Goal: Task Accomplishment & Management: Manage account settings

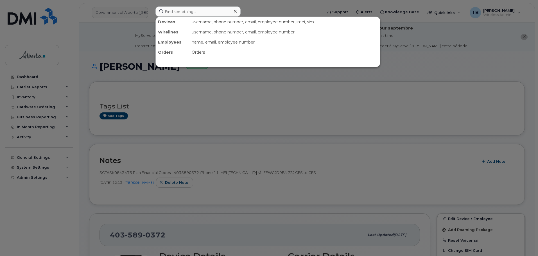
click at [171, 10] on input at bounding box center [197, 11] width 85 height 10
type input "7809959173"
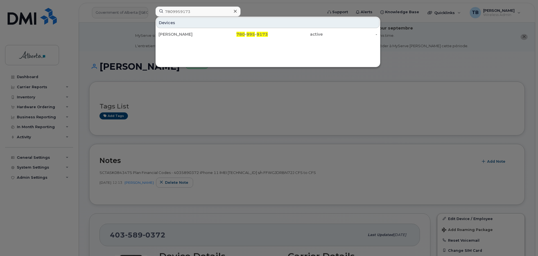
click at [169, 33] on div "Rohit Sandhu" at bounding box center [186, 34] width 55 height 6
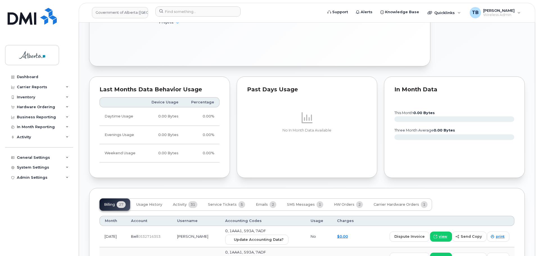
scroll to position [365, 0]
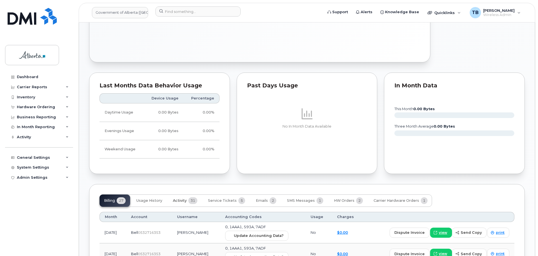
click at [177, 201] on span "Activity" at bounding box center [180, 200] width 14 height 4
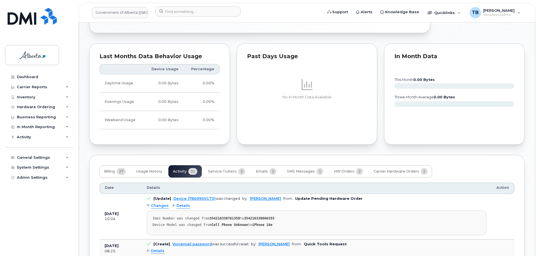
scroll to position [441, 0]
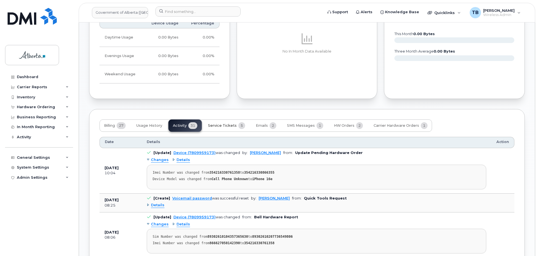
click at [226, 126] on span "Service Tickets" at bounding box center [222, 125] width 29 height 4
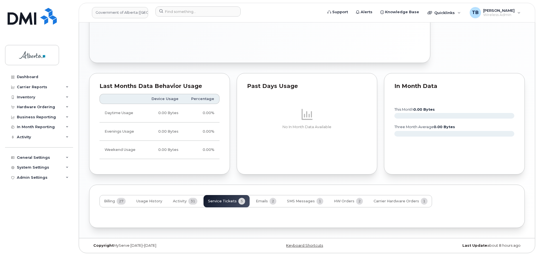
scroll to position [430, 0]
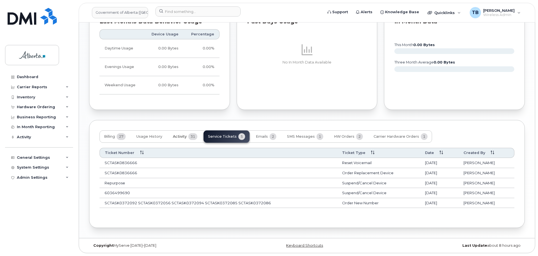
click at [173, 136] on button "Activity 31" at bounding box center [184, 136] width 33 height 12
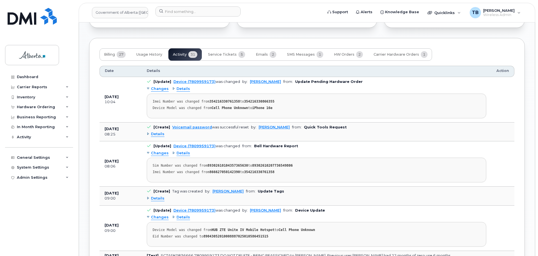
scroll to position [514, 0]
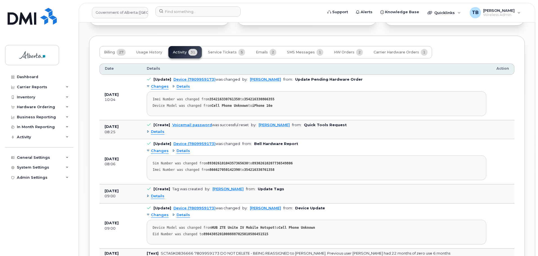
click at [159, 130] on span "Details" at bounding box center [157, 131] width 13 height 5
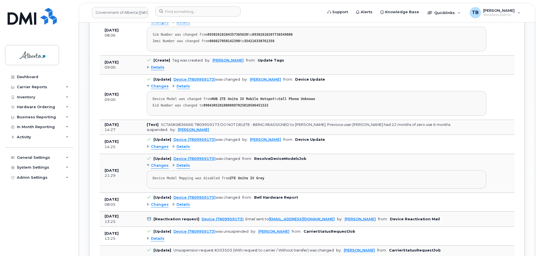
scroll to position [683, 0]
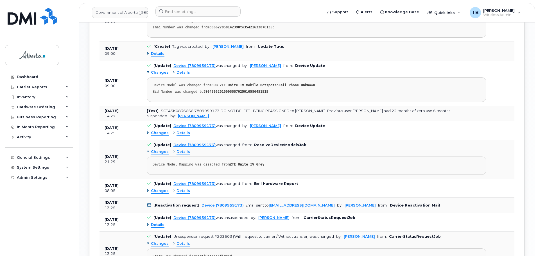
click at [180, 136] on span "Details" at bounding box center [183, 132] width 13 height 5
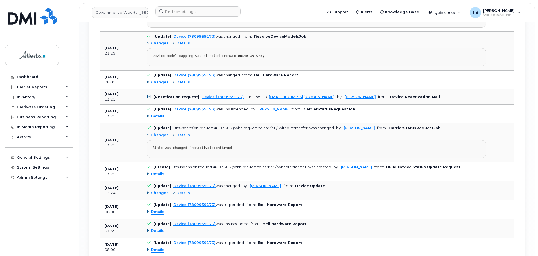
scroll to position [823, 0]
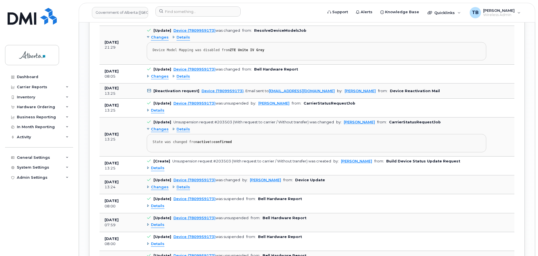
click at [184, 79] on span "Details" at bounding box center [183, 76] width 13 height 5
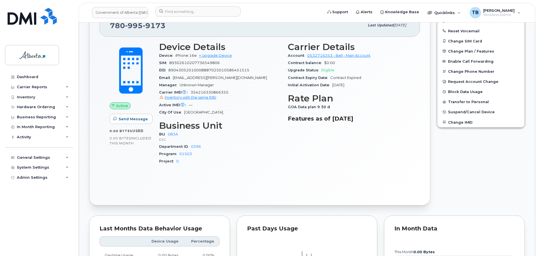
scroll to position [205, 0]
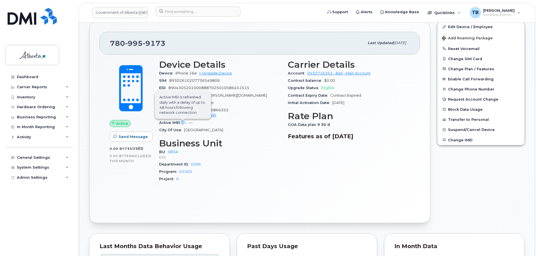
click at [182, 121] on icon at bounding box center [183, 123] width 4 height 4
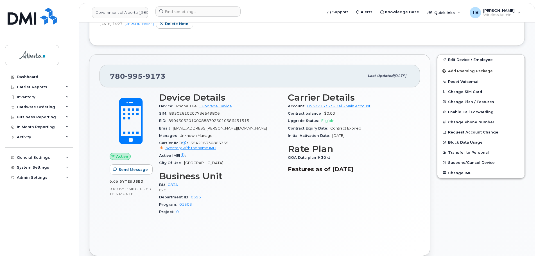
scroll to position [148, 0]
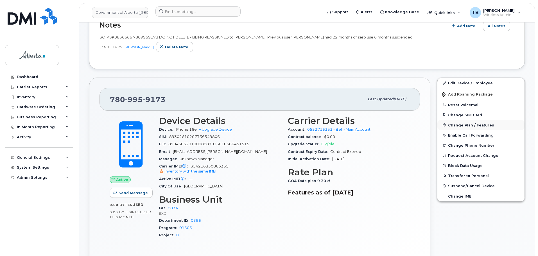
click at [460, 126] on span "Change Plan / Features" at bounding box center [471, 125] width 46 height 4
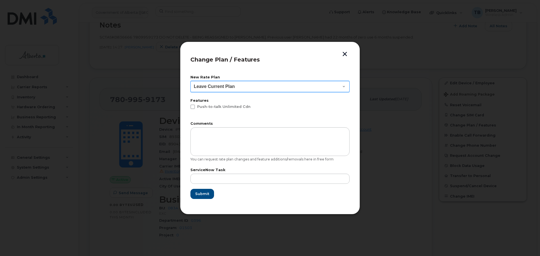
click at [263, 85] on select "Leave Current Plan GOA - Voice Plan 5 GOA Unlimited Smartphone 14 GOA-Voice Pla…" at bounding box center [269, 86] width 159 height 11
select select "1146989"
click at [190, 81] on select "Leave Current Plan GOA - Voice Plan 5 GOA Unlimited Smartphone 14 GOA-Voice Pla…" at bounding box center [269, 86] width 159 height 11
click at [347, 54] on button "button" at bounding box center [344, 55] width 8 height 6
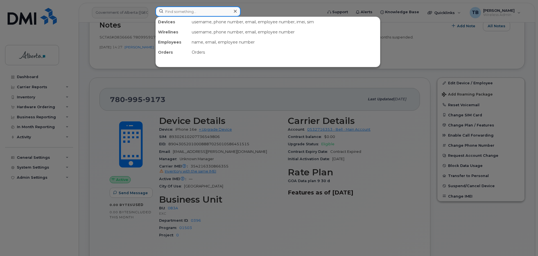
click at [171, 14] on input at bounding box center [197, 11] width 85 height 10
type input "mills"
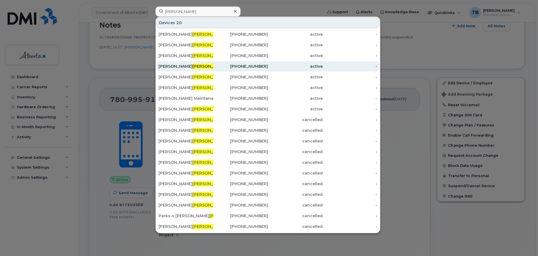
click at [166, 68] on div "Kelly Mills" at bounding box center [186, 67] width 55 height 6
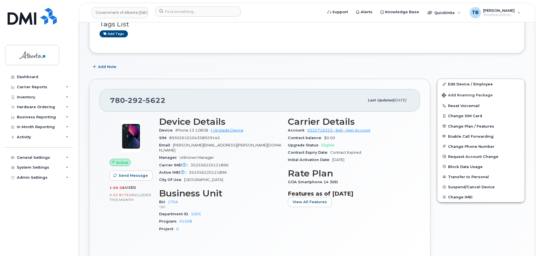
scroll to position [84, 0]
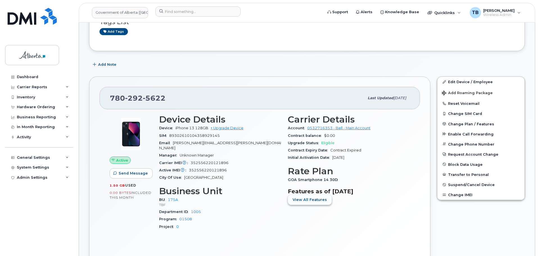
click at [309, 204] on button "View All Features" at bounding box center [310, 200] width 44 height 10
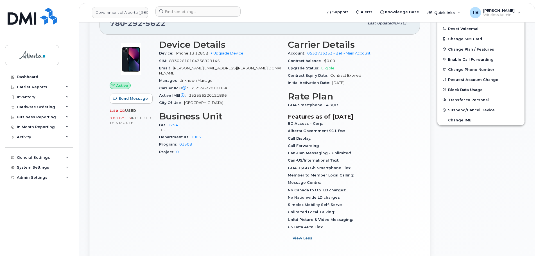
scroll to position [169, 0]
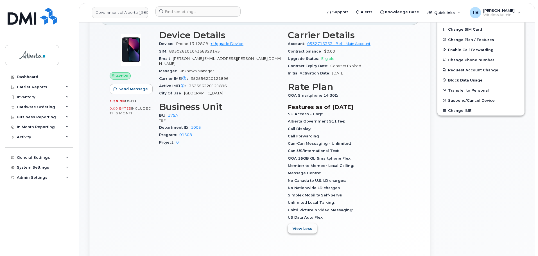
click at [302, 228] on span "View Less" at bounding box center [303, 228] width 20 height 5
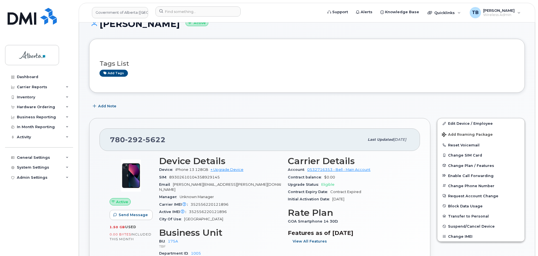
scroll to position [28, 0]
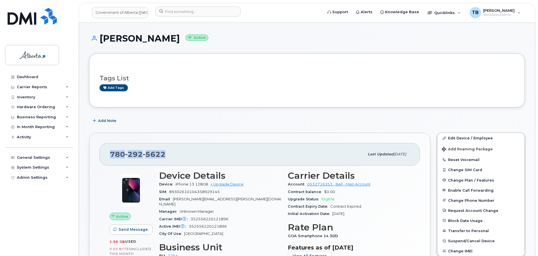
drag, startPoint x: 150, startPoint y: 154, endPoint x: 95, endPoint y: 150, distance: 55.5
click at [95, 150] on div "780 292 5622 Last updated Jul 25, 2025 Active Send Message 1.50 GB  used 0.00 B…" at bounding box center [259, 230] width 341 height 194
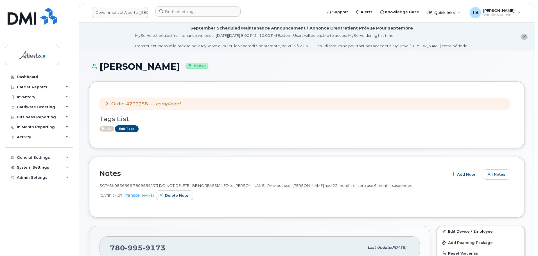
click at [135, 186] on span "SCTASK0836666 7809959173 DO NOT DELETE - BEING REASSIGNED to [PERSON_NAME]. Pre…" at bounding box center [257, 185] width 314 height 4
copy span "7809959173"
click at [169, 12] on input at bounding box center [197, 11] width 85 height 10
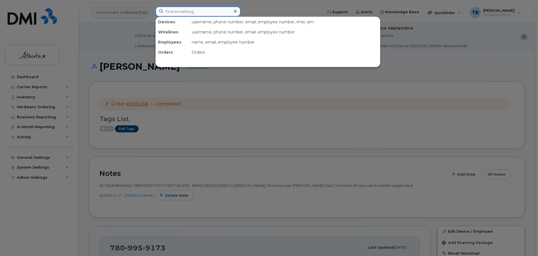
paste input "4035426469"
type input "4035426469"
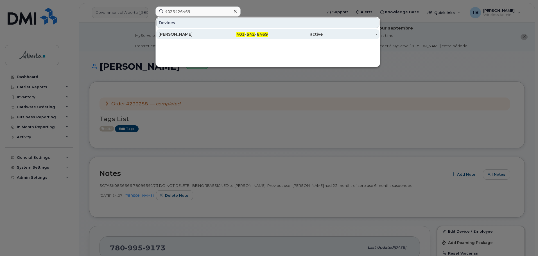
click at [177, 34] on div "[PERSON_NAME]" at bounding box center [186, 34] width 55 height 6
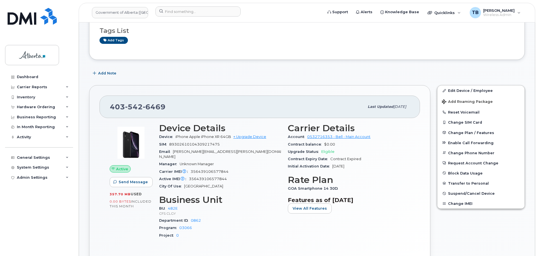
scroll to position [84, 0]
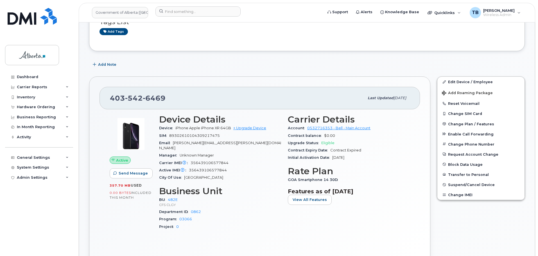
click at [213, 161] on span "356439106577844" at bounding box center [210, 163] width 38 height 4
copy span "356439106577844"
drag, startPoint x: 174, startPoint y: 127, endPoint x: 209, endPoint y: 127, distance: 34.6
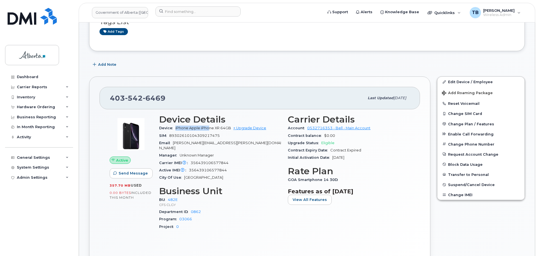
click at [209, 127] on div "Device iPhone Apple iPhone XR 64GB + Upgrade Device" at bounding box center [220, 128] width 122 height 7
click at [213, 127] on span "iPhone Apple iPhone XR 64GB" at bounding box center [203, 128] width 56 height 4
drag, startPoint x: 201, startPoint y: 128, endPoint x: 220, endPoint y: 127, distance: 18.8
click at [220, 127] on span "iPhone Apple iPhone XR 64GB" at bounding box center [203, 128] width 56 height 4
copy span "iPhone XR"
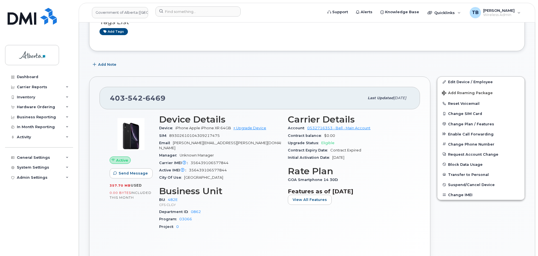
click at [204, 161] on span "356439106577844" at bounding box center [210, 163] width 38 height 4
copy span "356439106577844"
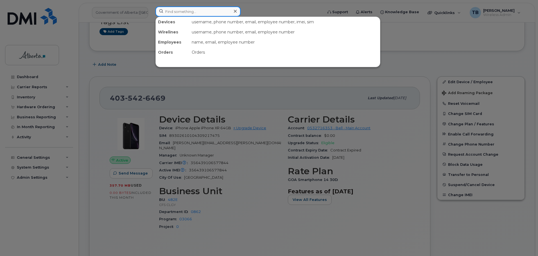
click at [173, 16] on input at bounding box center [197, 11] width 85 height 10
paste input "7802640944"
type input "7802640944"
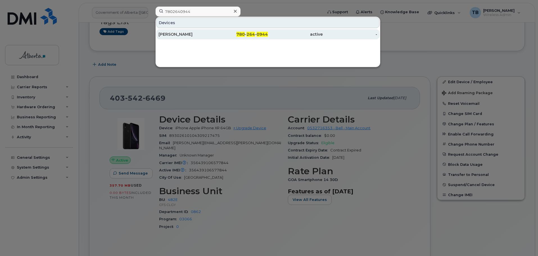
click at [163, 32] on div "Steven Pauley" at bounding box center [186, 34] width 55 height 6
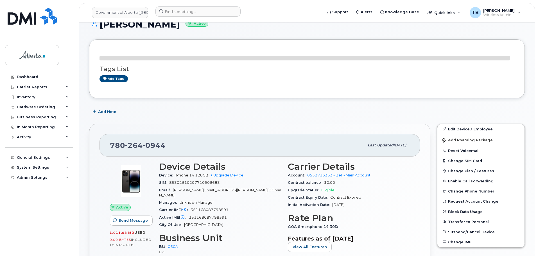
scroll to position [112, 0]
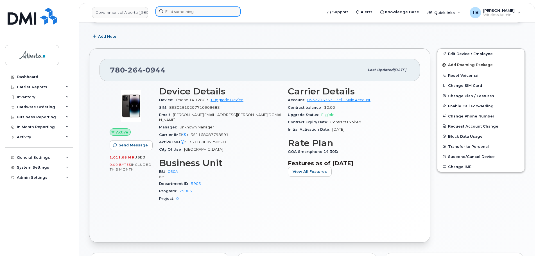
click at [168, 9] on input at bounding box center [197, 11] width 85 height 10
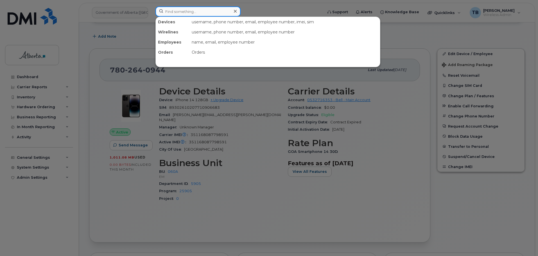
paste input "5876430450"
type input "5876430450"
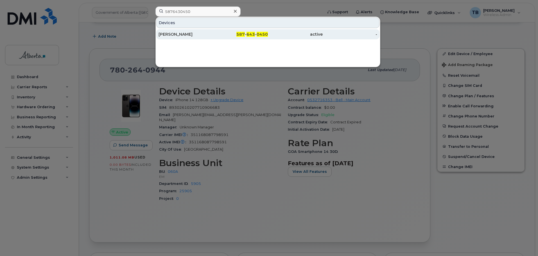
click at [183, 33] on div "Meriam Montemayor" at bounding box center [186, 34] width 55 height 6
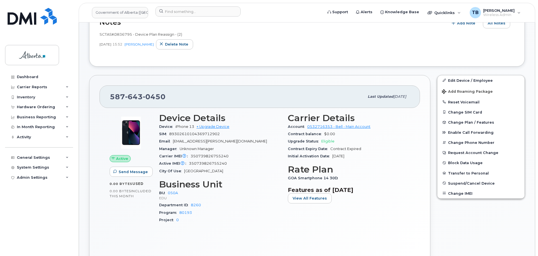
scroll to position [141, 0]
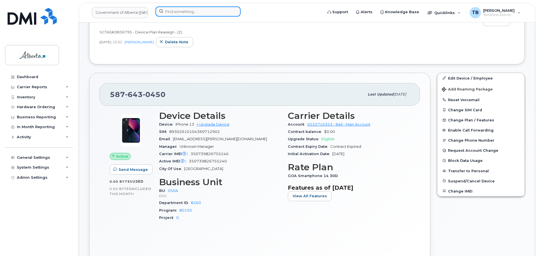
click at [177, 13] on input at bounding box center [197, 11] width 85 height 10
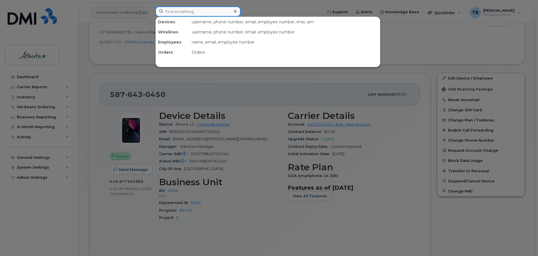
paste input "4035426469"
type input "4035426469"
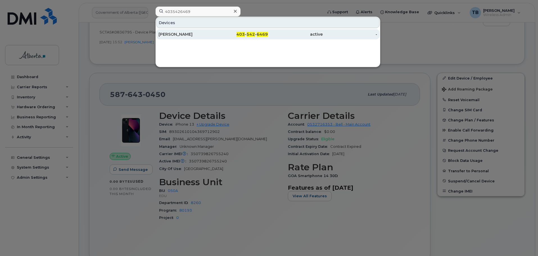
click at [173, 31] on div "[PERSON_NAME]" at bounding box center [186, 34] width 55 height 10
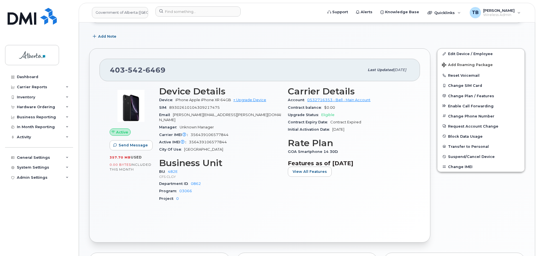
scroll to position [108, 0]
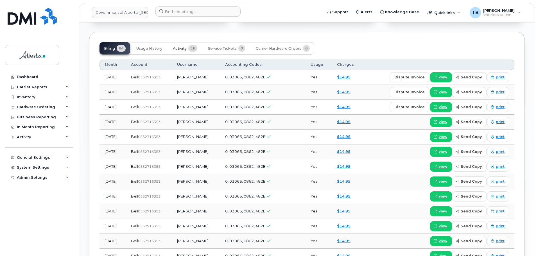
click at [181, 46] on span "Activity" at bounding box center [180, 48] width 14 height 4
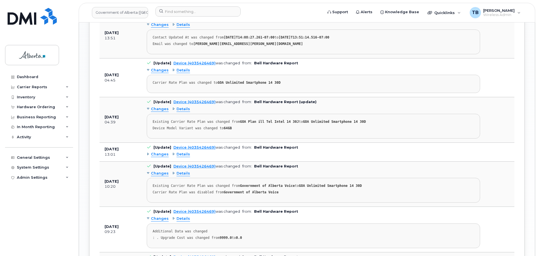
scroll to position [614, 0]
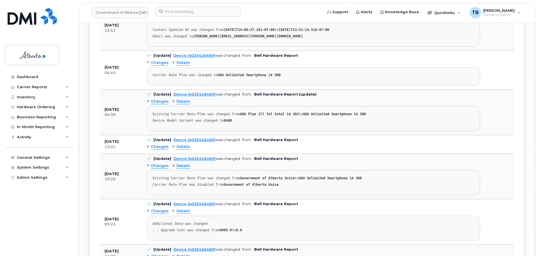
click at [181, 144] on span "Details" at bounding box center [183, 146] width 13 height 5
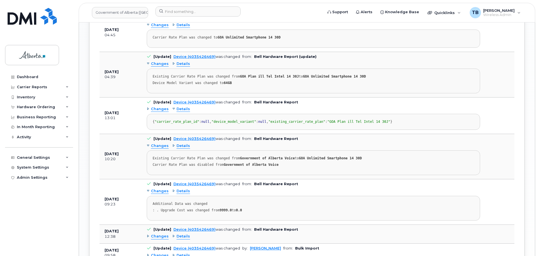
scroll to position [670, 0]
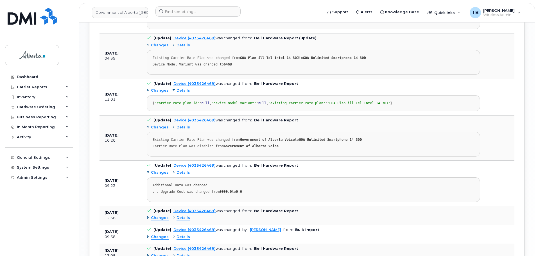
click at [184, 130] on span "Details" at bounding box center [183, 127] width 13 height 5
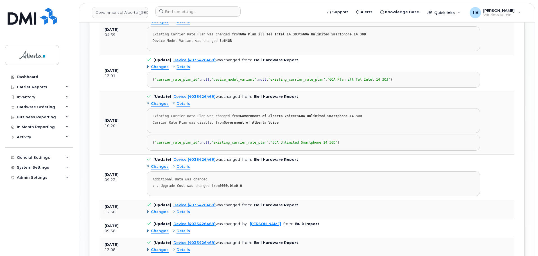
scroll to position [726, 0]
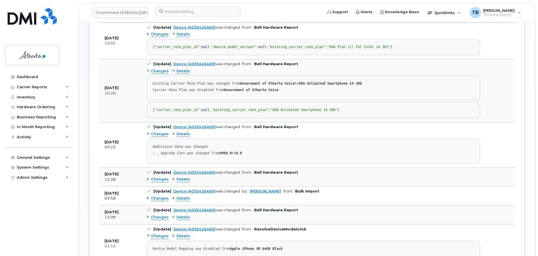
click at [180, 137] on span "Details" at bounding box center [183, 134] width 13 height 5
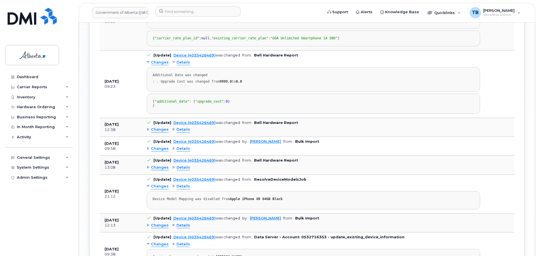
scroll to position [810, 0]
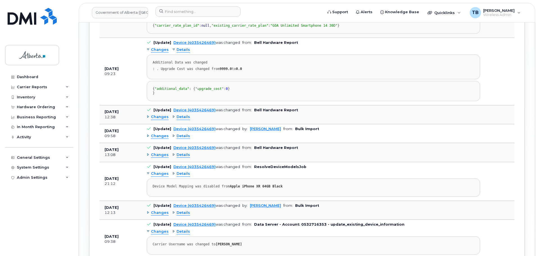
click at [186, 120] on span "Details" at bounding box center [183, 116] width 13 height 5
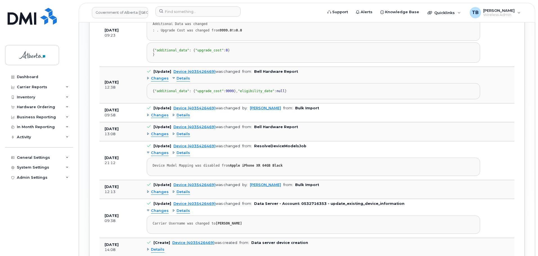
scroll to position [867, 0]
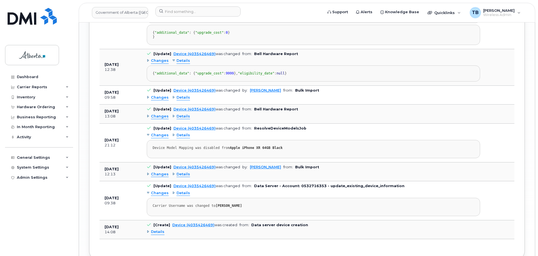
click at [179, 138] on span "Details" at bounding box center [183, 135] width 13 height 5
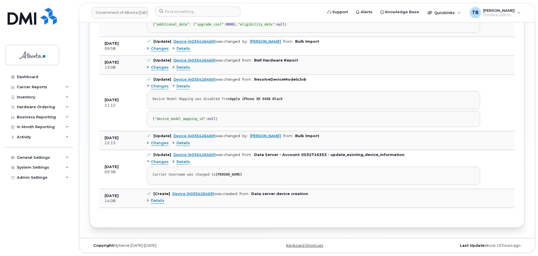
scroll to position [982, 0]
click at [186, 166] on div "Changes Details Carrier Username was changed to KEN STRASSER" at bounding box center [313, 171] width 333 height 27
click at [183, 163] on span "Details" at bounding box center [183, 161] width 13 height 5
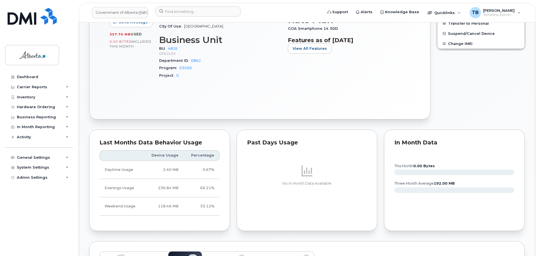
scroll to position [221, 0]
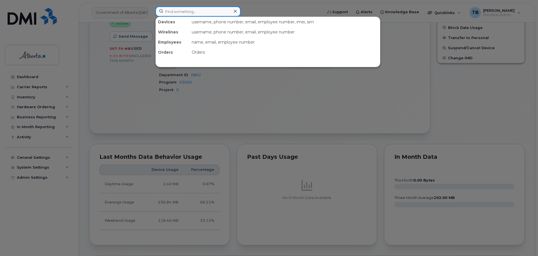
click at [171, 12] on input at bounding box center [197, 11] width 85 height 10
paste input "7808052078"
type input "7808052078"
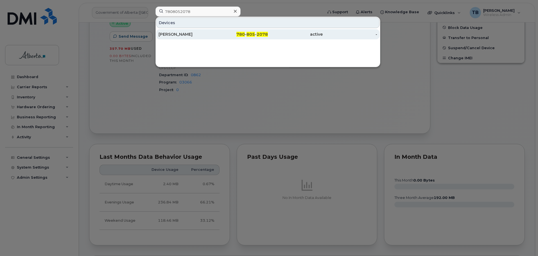
click at [177, 35] on div "[PERSON_NAME]" at bounding box center [186, 34] width 55 height 6
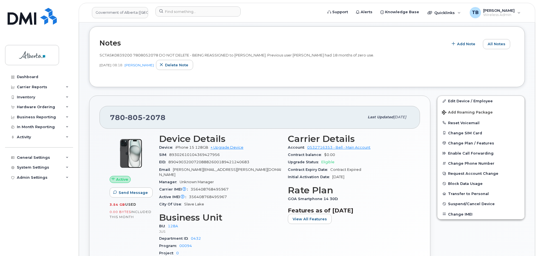
scroll to position [141, 0]
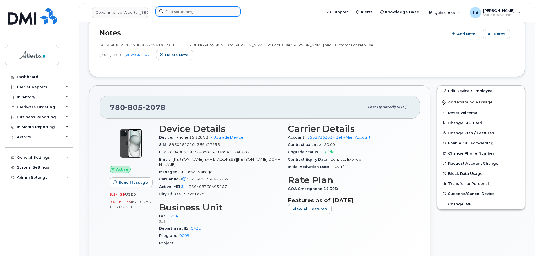
click at [179, 13] on input at bounding box center [197, 11] width 85 height 10
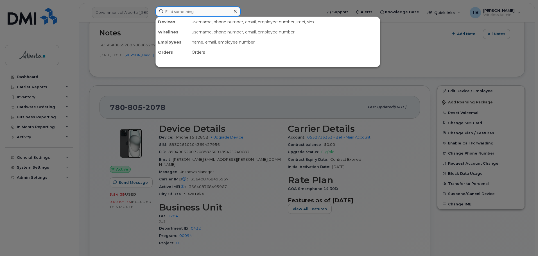
paste input "352790715417960"
type input "352790715417960"
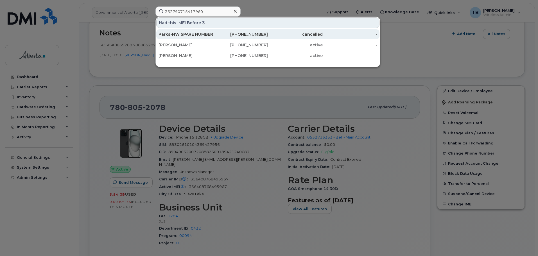
click at [179, 34] on div "Parks-NW SPARE NUMBER" at bounding box center [186, 34] width 55 height 6
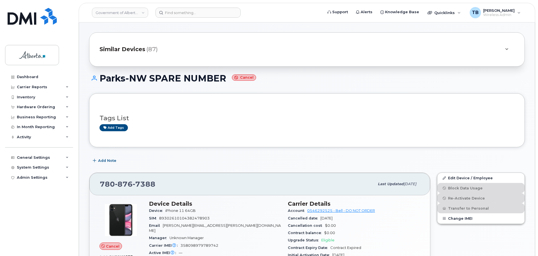
scroll to position [28, 0]
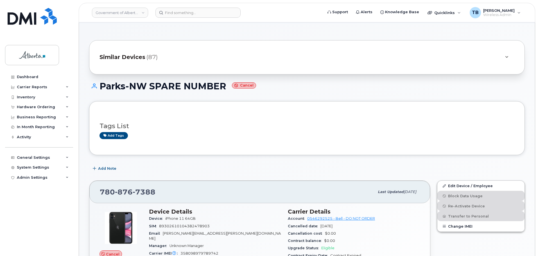
click at [183, 18] on header "Government of Alberta ([GEOGRAPHIC_DATA]) Support Alerts Knowledge Base Quickli…" at bounding box center [307, 13] width 457 height 20
click at [180, 13] on input at bounding box center [197, 13] width 85 height 10
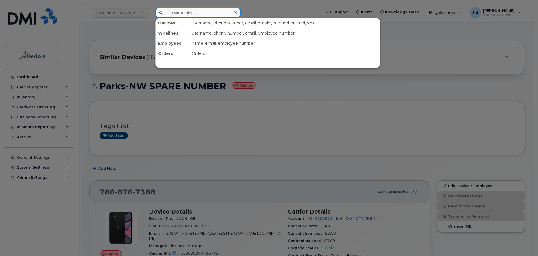
paste input "352790715417960"
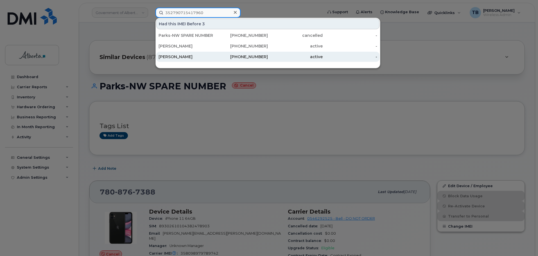
type input "352790715417960"
click at [173, 57] on div "[PERSON_NAME]" at bounding box center [186, 57] width 55 height 6
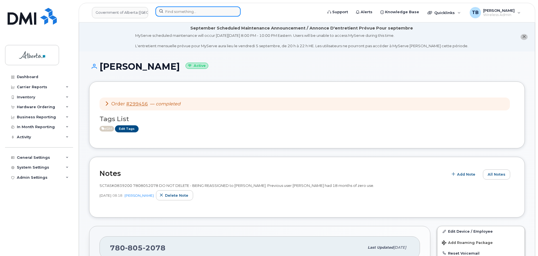
click at [176, 9] on input at bounding box center [197, 11] width 85 height 10
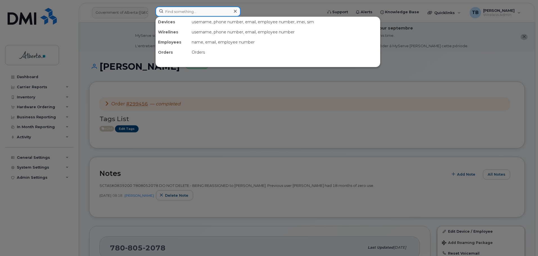
paste input "PARKS-NW LSLPP BOOTH #2"
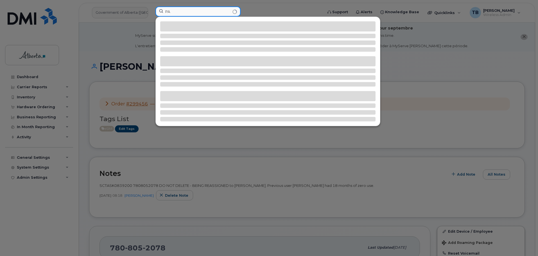
type input "P"
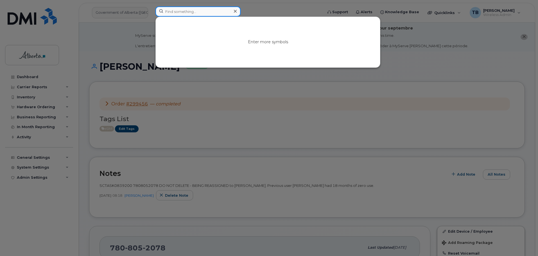
paste input "352790715417960"
type input "352790715417960"
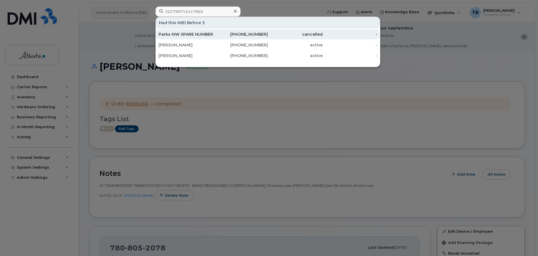
click at [184, 36] on div "Parks-NW SPARE NUMBER" at bounding box center [186, 34] width 55 height 6
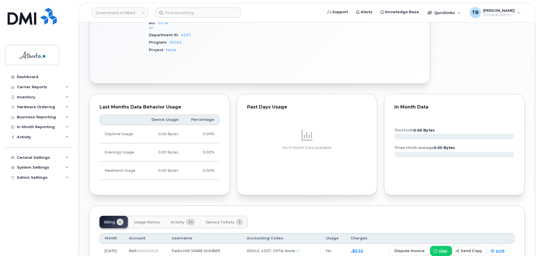
scroll to position [365, 0]
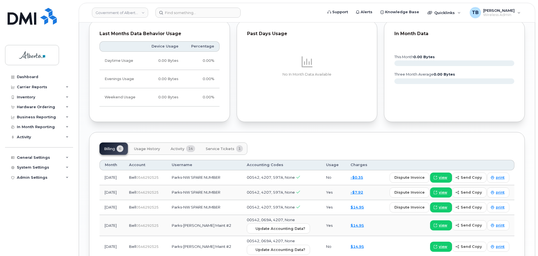
click at [154, 147] on span "Usage History" at bounding box center [147, 149] width 26 height 4
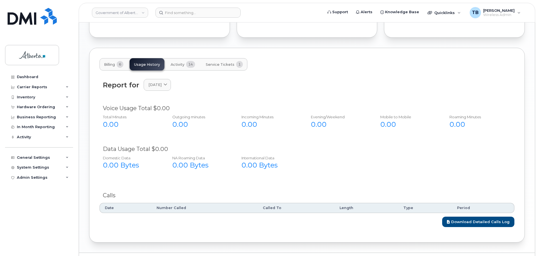
click at [172, 58] on button "Activity 14" at bounding box center [182, 64] width 33 height 12
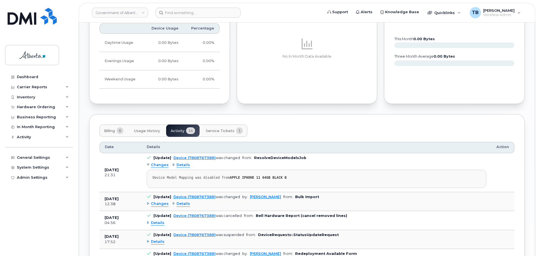
scroll to position [450, 0]
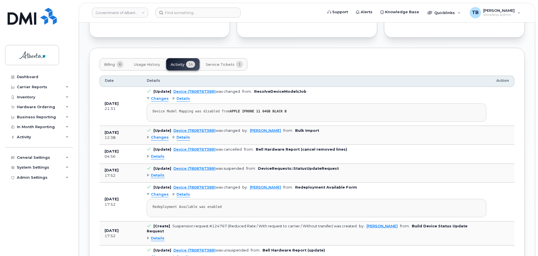
click at [182, 96] on span "Details" at bounding box center [183, 98] width 13 height 5
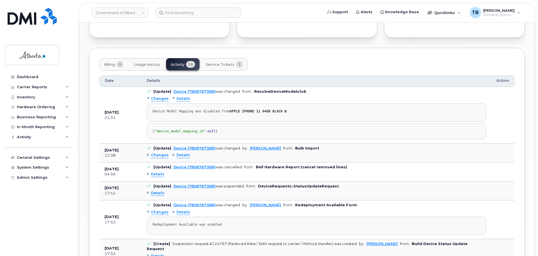
click at [181, 158] on span "Details" at bounding box center [183, 155] width 13 height 5
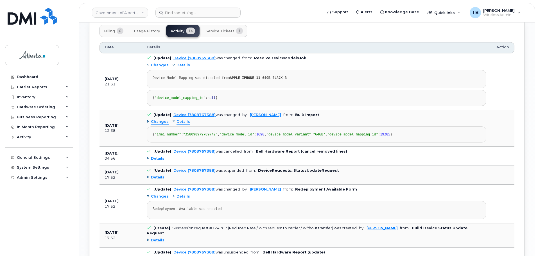
scroll to position [534, 0]
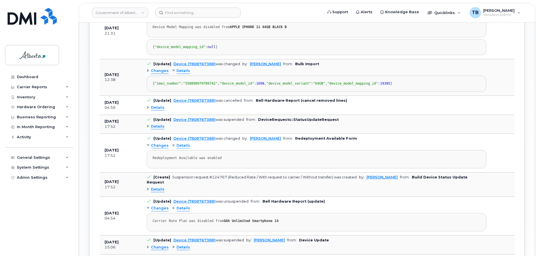
click at [155, 110] on span "Details" at bounding box center [157, 107] width 13 height 5
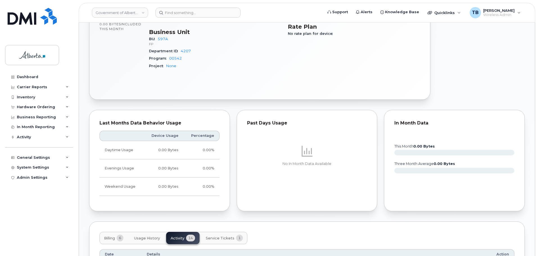
scroll to position [225, 0]
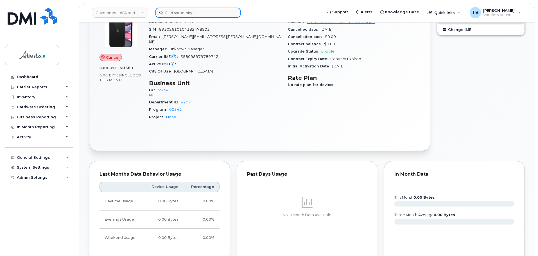
click at [169, 13] on input at bounding box center [197, 13] width 85 height 10
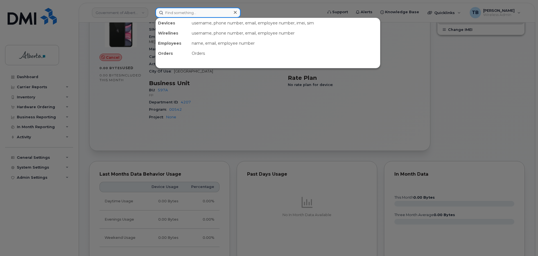
paste input "7808052078"
type input "7808052078"
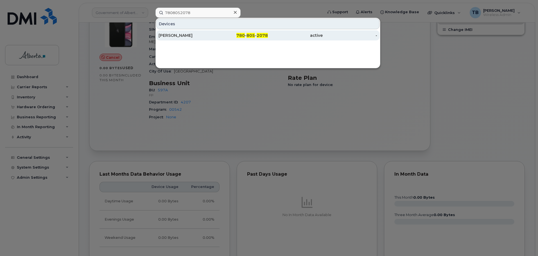
click at [172, 37] on div "Amy Gough" at bounding box center [186, 36] width 55 height 6
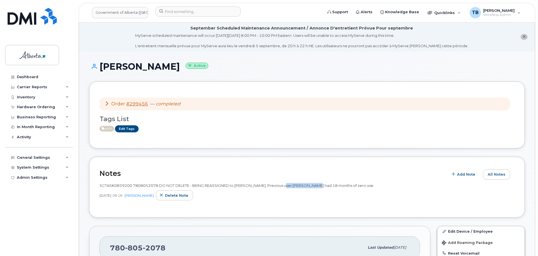
drag, startPoint x: 286, startPoint y: 187, endPoint x: 317, endPoint y: 186, distance: 30.7
click at [317, 186] on span "SCTASK0839200 7808052078 DO NOT DELETE - BEING REASSIGNED to [PERSON_NAME]. Pre…" at bounding box center [237, 185] width 275 height 4
click at [147, 186] on span "SCTASK0839200 7808052078 DO NOT DELETE - BEING REASSIGNED to [PERSON_NAME]. Pre…" at bounding box center [237, 185] width 275 height 4
click at [147, 186] on span "SCTASK0839200 7808052078 DO NOT DELETE - BEING REASSIGNED to Amy Gough. Previou…" at bounding box center [237, 185] width 275 height 4
copy span "7808052078"
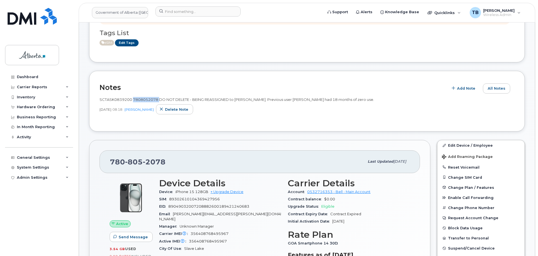
scroll to position [84, 0]
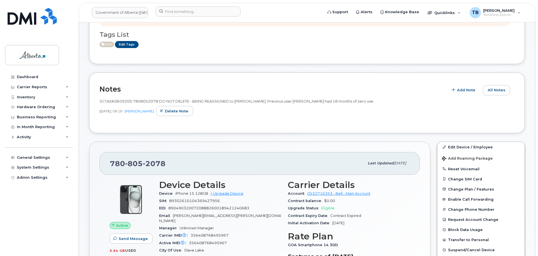
click at [99, 99] on div "Notes Add Note All Notes SCTASK0839200 7808052078 DO NOT DELETE - BEING REASSIG…" at bounding box center [307, 103] width 436 height 61
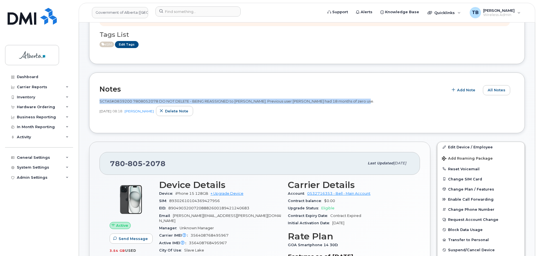
drag, startPoint x: 99, startPoint y: 100, endPoint x: 382, endPoint y: 100, distance: 283.4
click at [382, 100] on div "Notes Add Note All Notes SCTASK0839200 7808052078 DO NOT DELETE - BEING REASSIG…" at bounding box center [307, 103] width 436 height 61
copy span "SCTASK0839200 7808052078 DO NOT DELETE - BEING REASSIGNED to Amy Gough. Previou…"
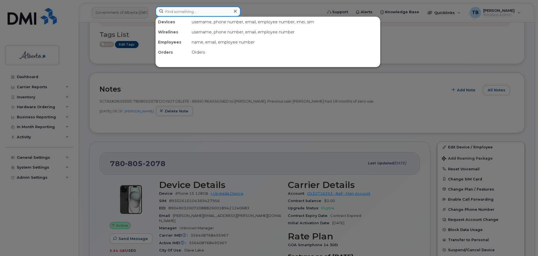
click at [186, 13] on input at bounding box center [197, 11] width 85 height 10
paste input "4035426469"
type input "4035426469"
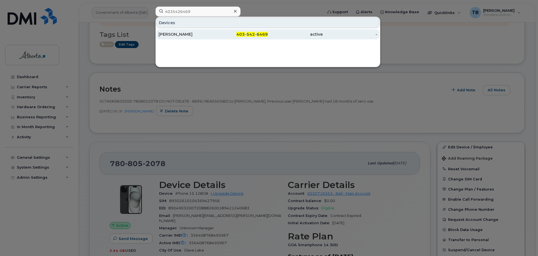
click at [177, 30] on div "[PERSON_NAME]" at bounding box center [186, 34] width 55 height 10
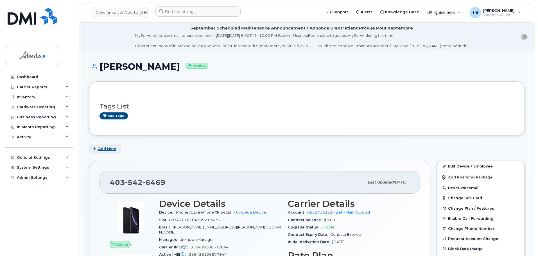
click at [114, 151] on span "Add Note" at bounding box center [107, 148] width 18 height 5
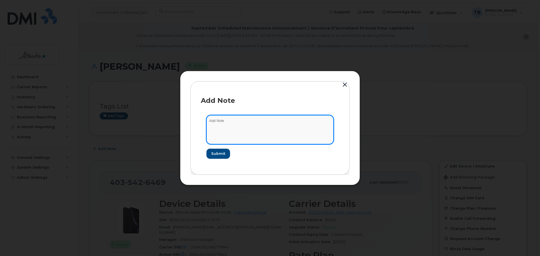
click at [223, 141] on textarea at bounding box center [269, 129] width 127 height 29
paste textarea "SCTASK0843678 Plan Financial Codes - 4035426469 iPhone XR IMEI 356439106577844 …"
type textarea "SCTASK0843678 Plan Financial Codes - 4035426469 iPhone XR IMEI 356439106577844 …"
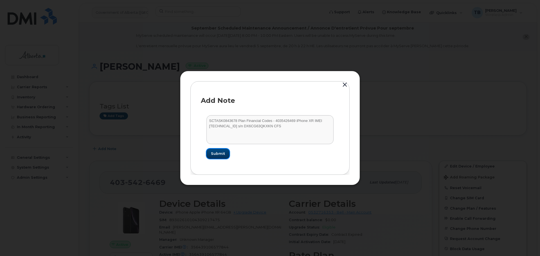
click at [211, 155] on span "Submit" at bounding box center [218, 153] width 14 height 5
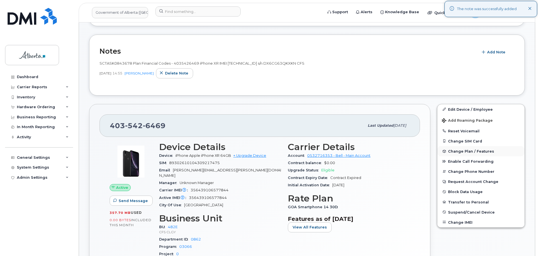
scroll to position [112, 0]
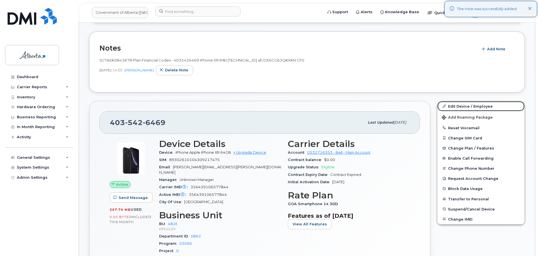
drag, startPoint x: 455, startPoint y: 108, endPoint x: 424, endPoint y: 113, distance: 32.0
click at [455, 108] on link "Edit Device / Employee" at bounding box center [480, 106] width 87 height 10
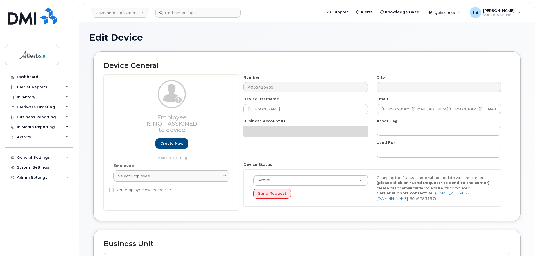
select select "4124490"
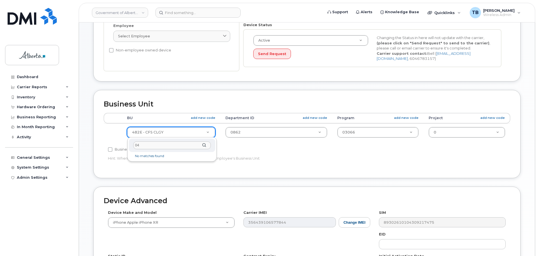
type input "0"
type input "482"
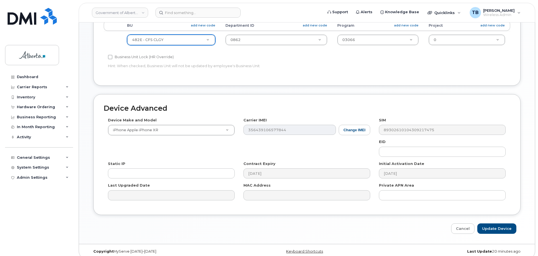
scroll to position [267, 0]
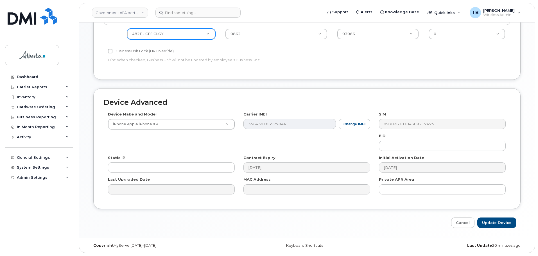
click at [517, 222] on div "Cancel Update Device" at bounding box center [306, 223] width 427 height 10
drag, startPoint x: 505, startPoint y: 226, endPoint x: 302, endPoint y: 132, distance: 223.4
click at [505, 225] on input "Update Device" at bounding box center [496, 223] width 39 height 10
type input "Saving..."
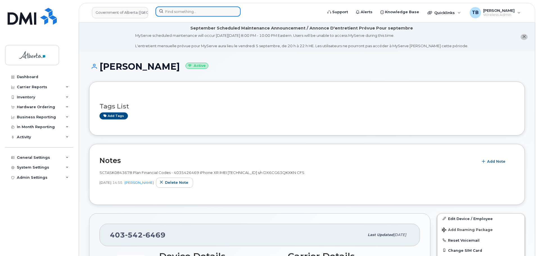
click at [165, 12] on input at bounding box center [197, 11] width 85 height 10
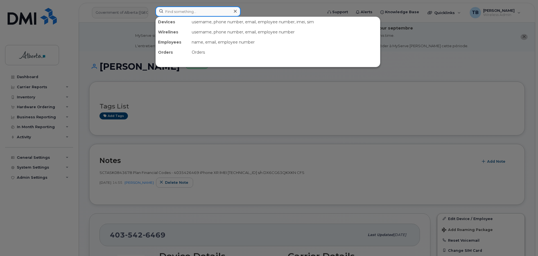
paste input "7802426103"
type input "7802426103"
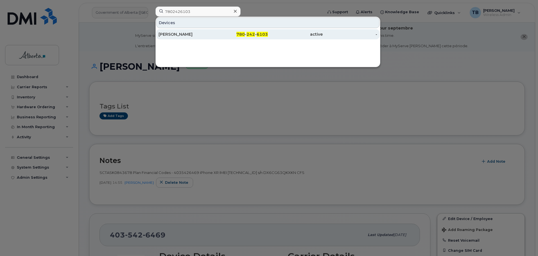
click at [166, 37] on div "Becky Williams" at bounding box center [186, 34] width 55 height 10
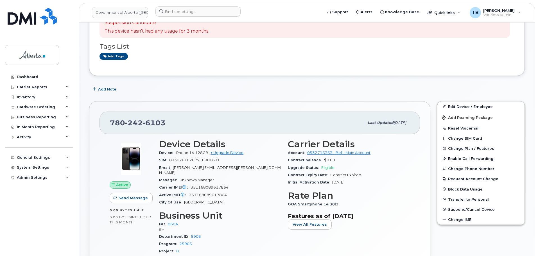
scroll to position [84, 0]
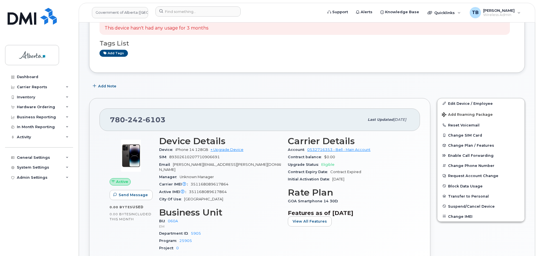
click at [198, 182] on span "351168089617864" at bounding box center [210, 184] width 38 height 4
copy span "351168089617864"
drag, startPoint x: 186, startPoint y: 17, endPoint x: 182, endPoint y: 12, distance: 5.5
click at [185, 16] on div at bounding box center [237, 12] width 173 height 12
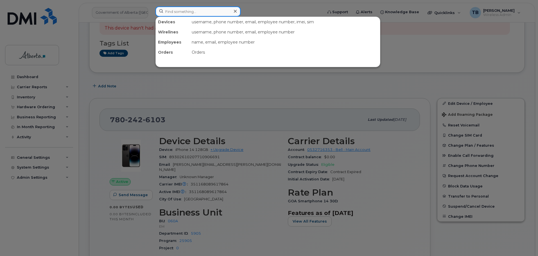
click at [182, 12] on input at bounding box center [197, 11] width 85 height 10
paste input "7802033052"
type input "7802033052"
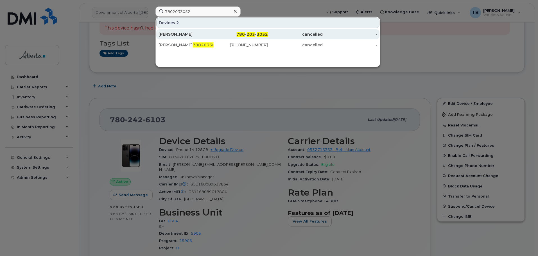
click at [168, 32] on div "Bradley Clark" at bounding box center [186, 34] width 55 height 6
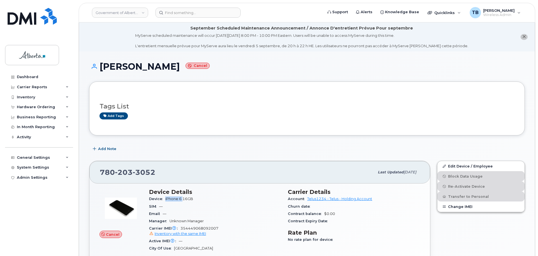
drag, startPoint x: 165, startPoint y: 199, endPoint x: 184, endPoint y: 198, distance: 18.8
click at [184, 198] on div "Device iPhone 6 16GB" at bounding box center [215, 198] width 132 height 7
copy span "iPhone 6"
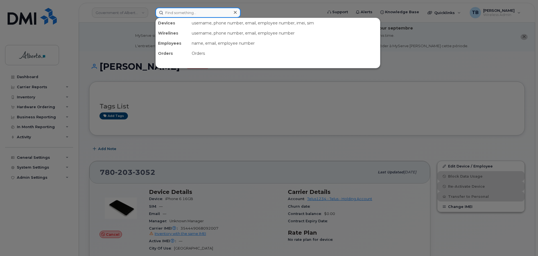
click at [187, 14] on input at bounding box center [197, 13] width 85 height 10
paste input "7805046653"
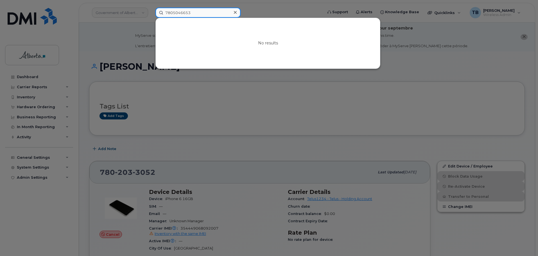
drag, startPoint x: 201, startPoint y: 11, endPoint x: 137, endPoint y: 16, distance: 64.3
click at [151, 16] on div "7805046653 No results" at bounding box center [237, 13] width 173 height 10
click at [124, 24] on div at bounding box center [269, 128] width 538 height 256
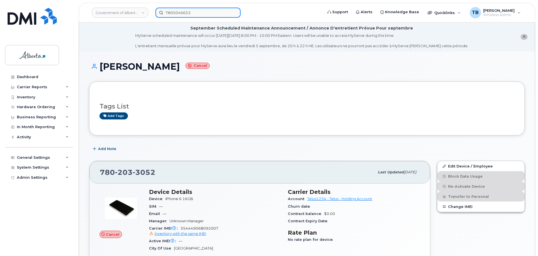
click at [183, 8] on input "7805046653" at bounding box center [197, 13] width 85 height 10
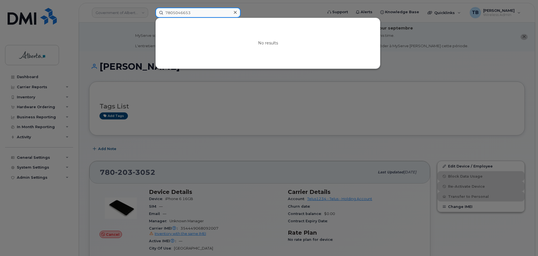
drag, startPoint x: 207, startPoint y: 11, endPoint x: 118, endPoint y: 17, distance: 89.3
click at [151, 17] on div "7805046653 No results" at bounding box center [237, 13] width 173 height 10
paste input "354355885837518"
type input "354355885837518"
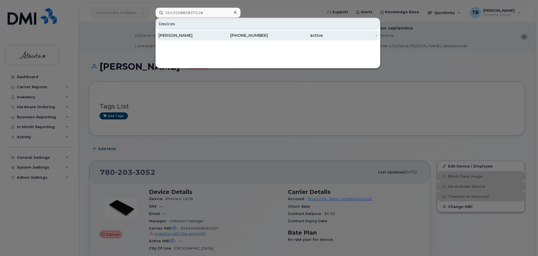
click at [173, 35] on div "Rashmita Patel" at bounding box center [186, 36] width 55 height 6
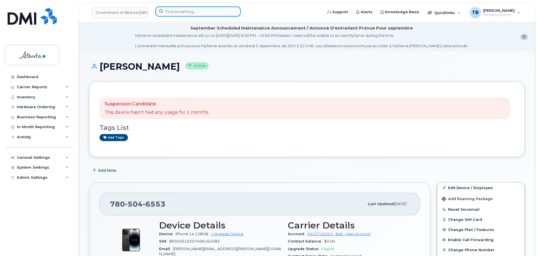
click at [173, 15] on input at bounding box center [197, 11] width 85 height 10
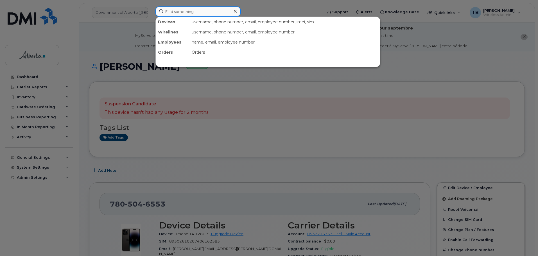
paste input "353304543289465"
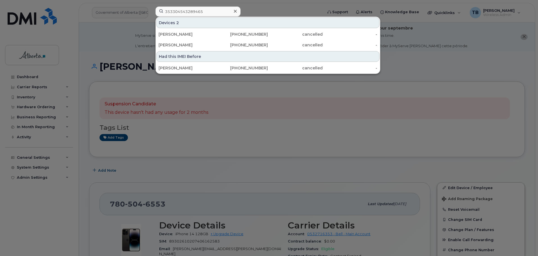
click at [121, 42] on div at bounding box center [269, 128] width 538 height 256
click at [175, 11] on input "353304543289465" at bounding box center [197, 11] width 85 height 10
paste input "7802035128"
type input "7802035128"
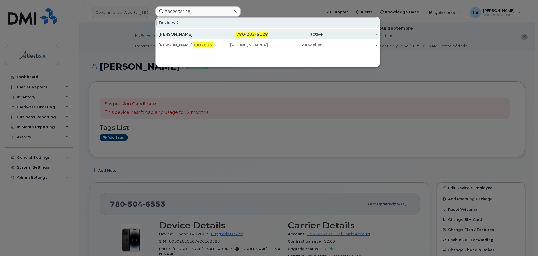
click at [172, 36] on div "[PERSON_NAME]" at bounding box center [186, 34] width 55 height 6
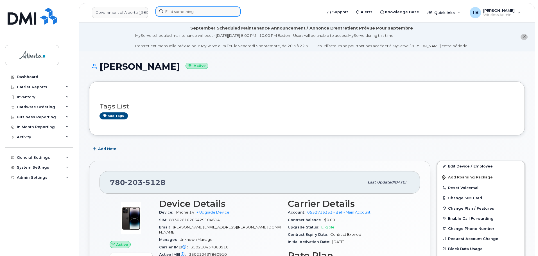
click at [178, 8] on input at bounding box center [197, 11] width 85 height 10
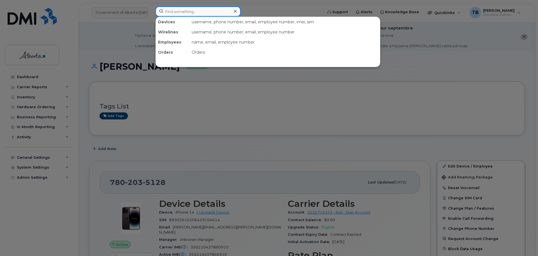
paste input "• 7802397198"
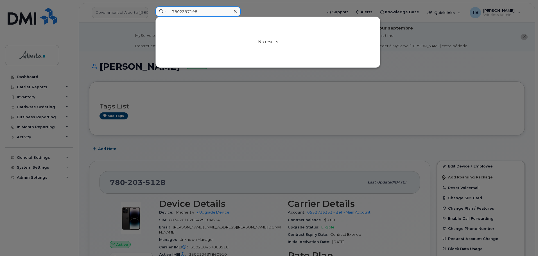
drag, startPoint x: 173, startPoint y: 11, endPoint x: 156, endPoint y: 12, distance: 16.9
click at [156, 12] on input "• 7802397198" at bounding box center [197, 11] width 85 height 10
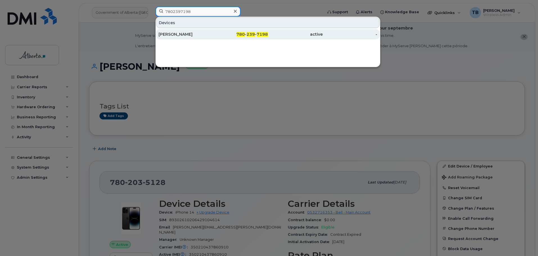
type input "7802397198"
click at [210, 35] on div "Jody-Ann Scarlett" at bounding box center [186, 34] width 55 height 6
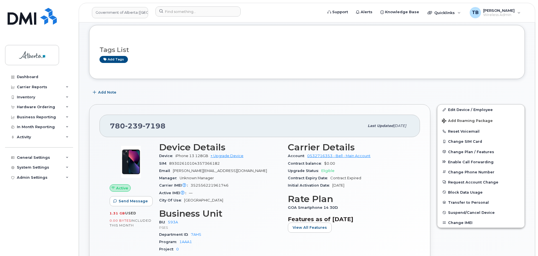
scroll to position [112, 0]
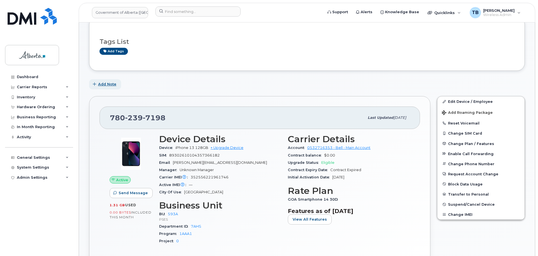
click at [104, 82] on span "Add Note" at bounding box center [107, 84] width 18 height 5
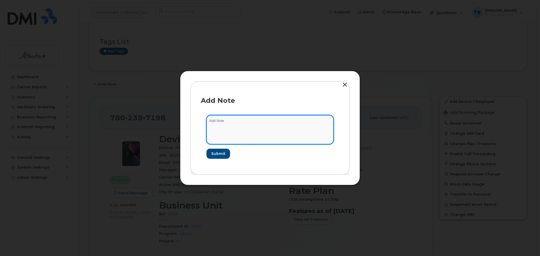
click at [217, 131] on textarea at bounding box center [269, 129] width 127 height 29
paste textarea "SCTASK0836630 Plan Financial Codes - (3) to SCSS"
type textarea "SCTASK0836630 Plan Financial Codes - (3) to SCSS"
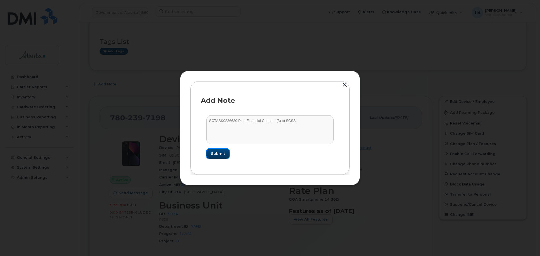
click at [224, 155] on span "Submit" at bounding box center [218, 153] width 14 height 5
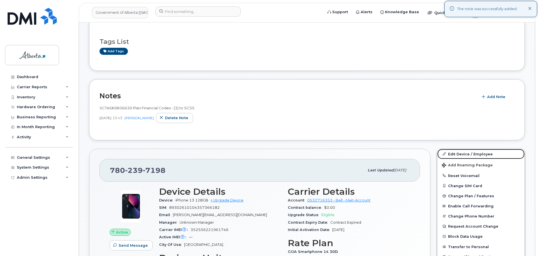
drag, startPoint x: 473, startPoint y: 154, endPoint x: 267, endPoint y: 147, distance: 206.2
click at [473, 154] on link "Edit Device / Employee" at bounding box center [480, 154] width 87 height 10
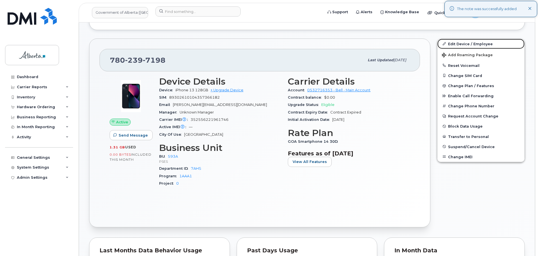
scroll to position [281, 0]
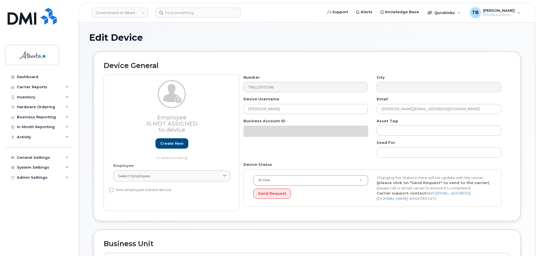
select select "4797682"
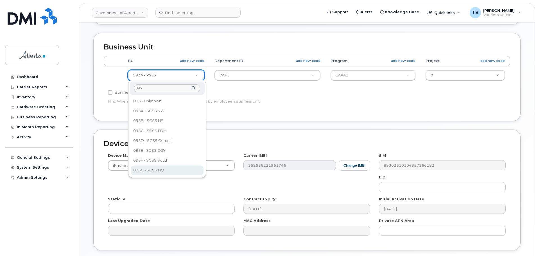
type input "095"
select select "4120333"
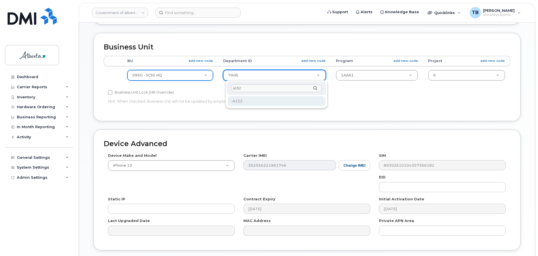
type input "a152"
drag, startPoint x: 245, startPoint y: 102, endPoint x: 354, endPoint y: 78, distance: 111.7
type input "35417427"
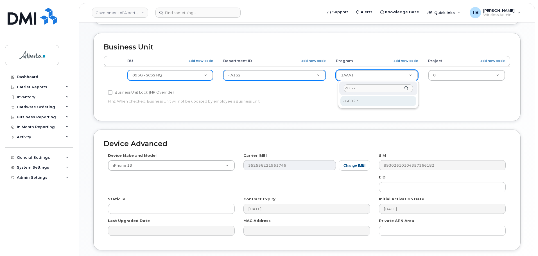
type input "g0027"
drag, startPoint x: 356, startPoint y: 99, endPoint x: 390, endPoint y: 97, distance: 34.4
type input "34159954"
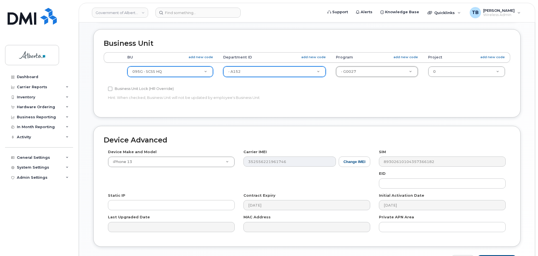
scroll to position [267, 0]
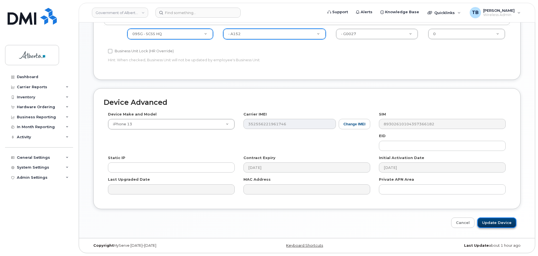
click at [485, 225] on input "Update Device" at bounding box center [496, 223] width 39 height 10
type input "Saving..."
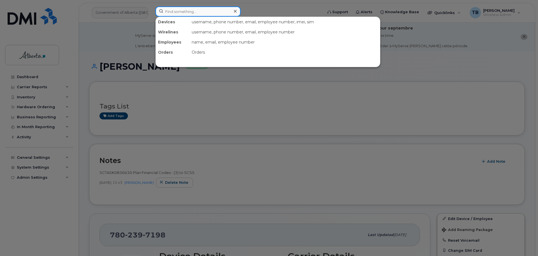
click at [175, 10] on input at bounding box center [197, 11] width 85 height 10
paste input "• 7808688297"
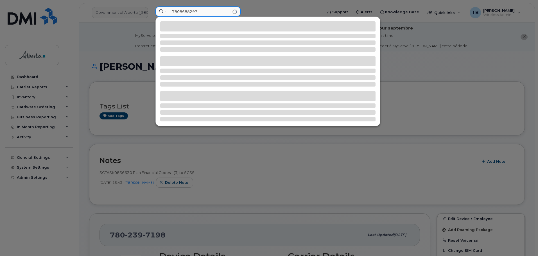
drag, startPoint x: 168, startPoint y: 11, endPoint x: 154, endPoint y: 15, distance: 14.0
click at [154, 15] on div "• 7808688297" at bounding box center [237, 12] width 173 height 12
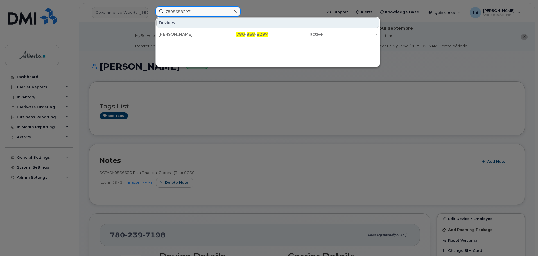
type input "7808688297"
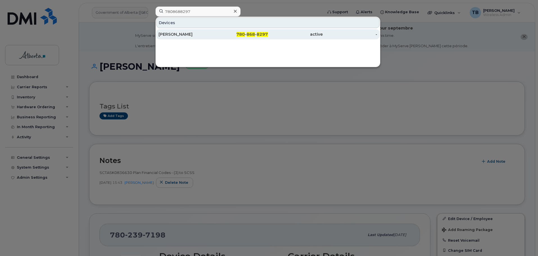
click at [169, 35] on div "[PERSON_NAME]" at bounding box center [186, 34] width 55 height 6
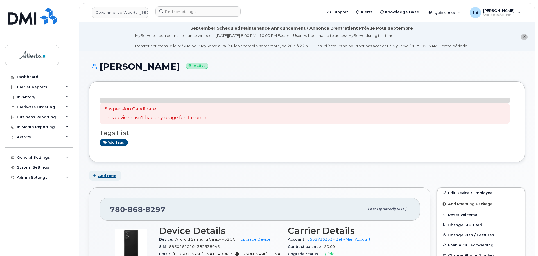
click at [107, 176] on span "Add Note" at bounding box center [107, 175] width 18 height 5
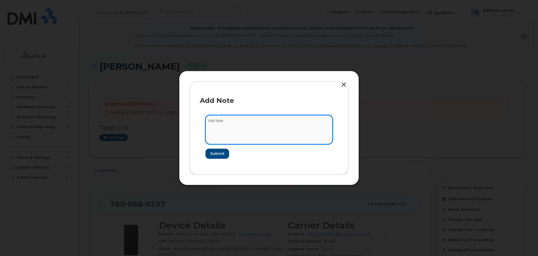
click at [239, 133] on textarea at bounding box center [268, 129] width 127 height 29
paste textarea "SCTASK0836630 Plan Financial Codes - (3) to SCSS"
type textarea "SCTASK0836630 Plan Financial Codes - (3) to SCSS"
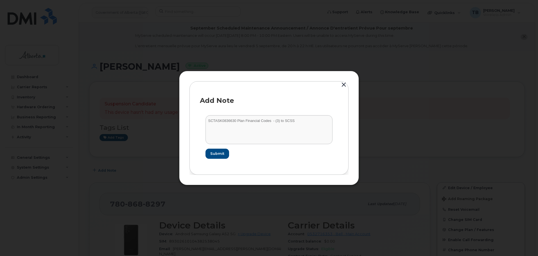
click at [220, 159] on form "SCTASK0836630 Plan Financial Codes - (3) to SCSS Submit" at bounding box center [269, 137] width 138 height 55
click at [219, 154] on span "Submit" at bounding box center [217, 153] width 14 height 5
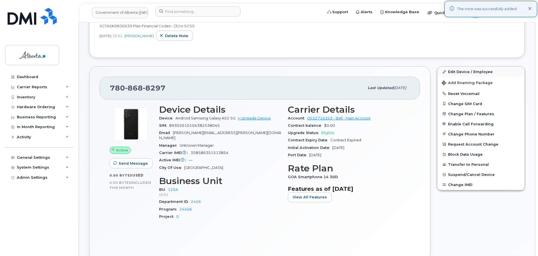
scroll to position [169, 0]
click at [469, 73] on link "Edit Device / Employee" at bounding box center [480, 71] width 87 height 10
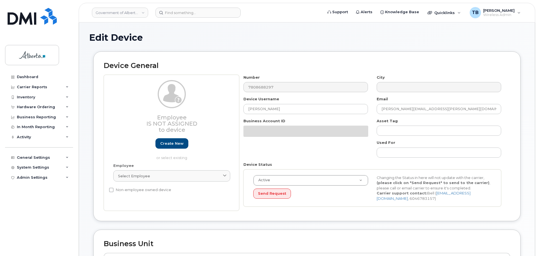
select select "4120335"
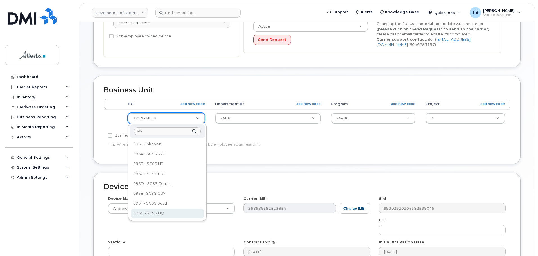
type input "095"
select select "4120333"
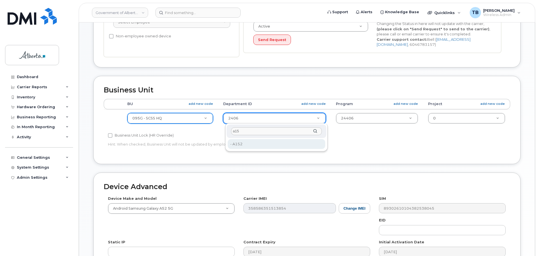
type input "a15"
type input "35417427"
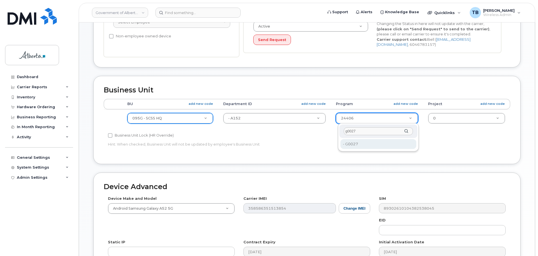
type input "g0027"
drag, startPoint x: 361, startPoint y: 147, endPoint x: 364, endPoint y: 146, distance: 2.9
type input "34159954"
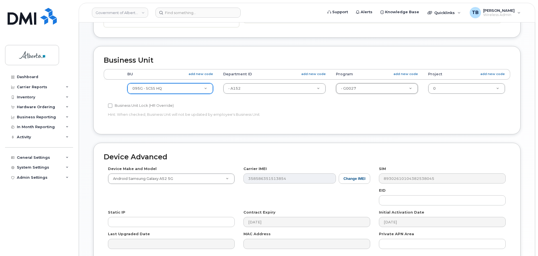
scroll to position [267, 0]
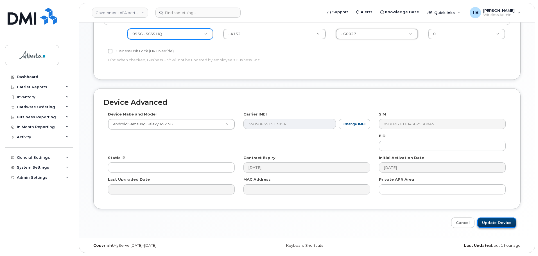
click at [510, 226] on input "Update Device" at bounding box center [496, 223] width 39 height 10
type input "Saving..."
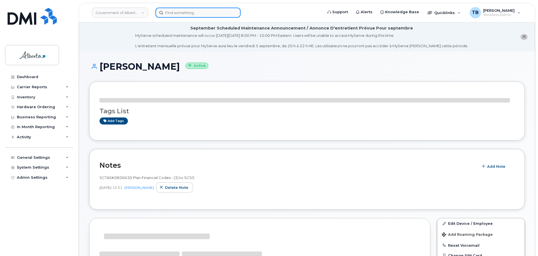
click at [194, 15] on input at bounding box center [197, 13] width 85 height 10
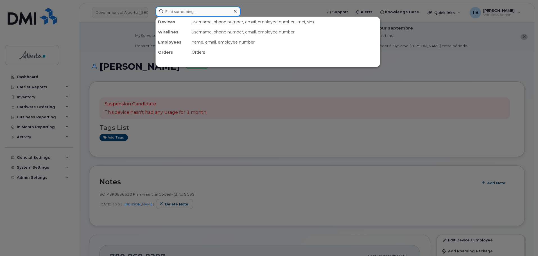
paste input "• 7808712111"
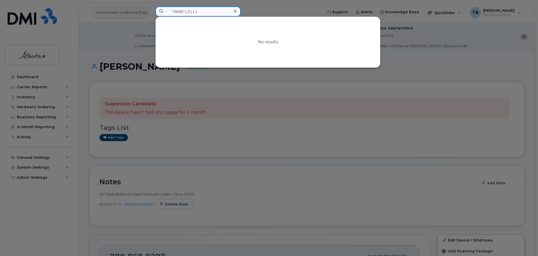
drag, startPoint x: 172, startPoint y: 12, endPoint x: 144, endPoint y: 14, distance: 28.5
click at [151, 14] on div "• 7808712111 No results" at bounding box center [237, 12] width 173 height 12
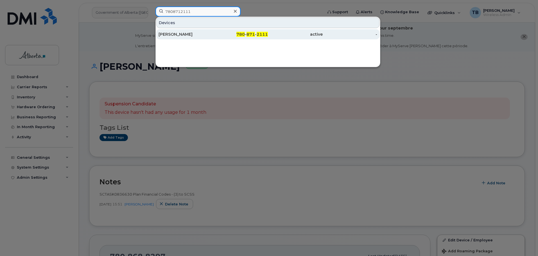
type input "7808712111"
click at [171, 36] on div "[PERSON_NAME]" at bounding box center [186, 34] width 55 height 6
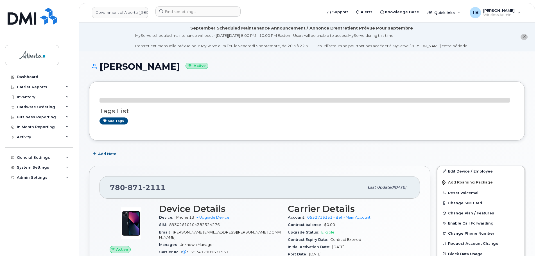
scroll to position [28, 0]
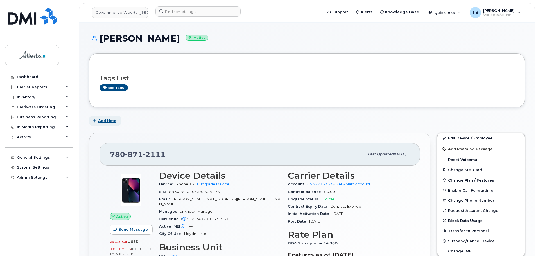
click at [101, 123] on span "Add Note" at bounding box center [107, 120] width 18 height 5
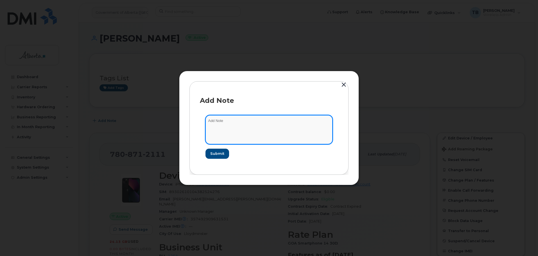
click at [214, 123] on textarea at bounding box center [268, 129] width 127 height 29
paste textarea "SCTASK0836630 Plan Financial Codes - (3) to SCSS"
type textarea "SCTASK0836630 Plan Financial Codes - (3) to SCSS"
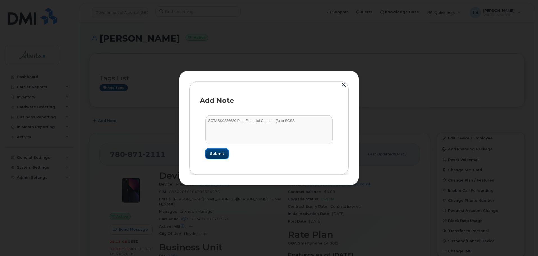
click at [213, 156] on span "Submit" at bounding box center [217, 153] width 14 height 5
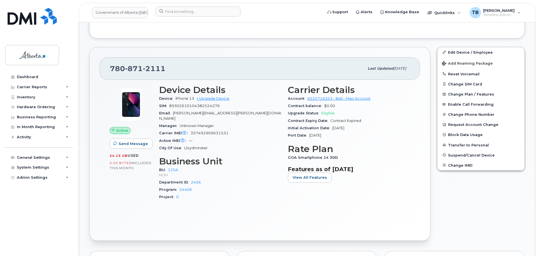
scroll to position [169, 0]
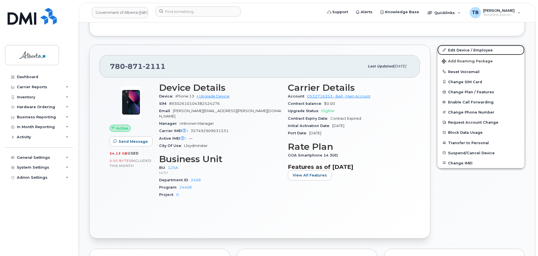
drag, startPoint x: 465, startPoint y: 48, endPoint x: 347, endPoint y: 70, distance: 119.7
click at [465, 48] on link "Edit Device / Employee" at bounding box center [480, 50] width 87 height 10
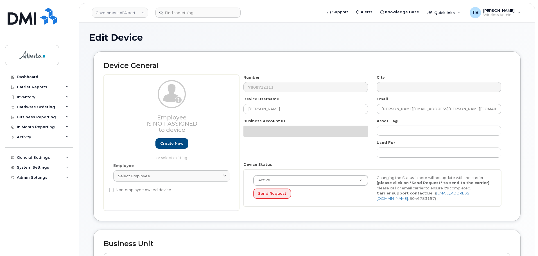
select select "4120335"
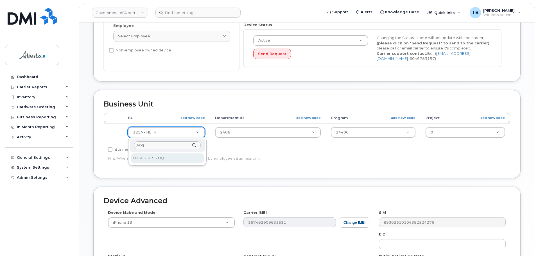
type input "095g"
drag, startPoint x: 149, startPoint y: 162, endPoint x: 159, endPoint y: 155, distance: 12.3
select select "4120333"
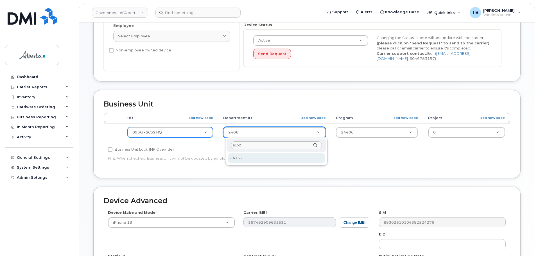
type input "a152"
type input "35417427"
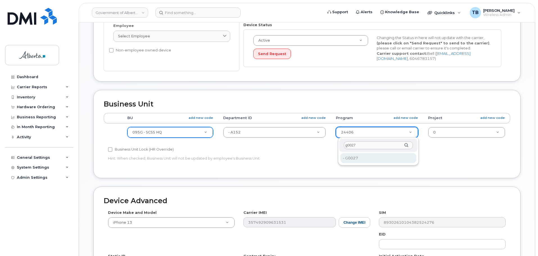
type input "g0027"
type input "34159954"
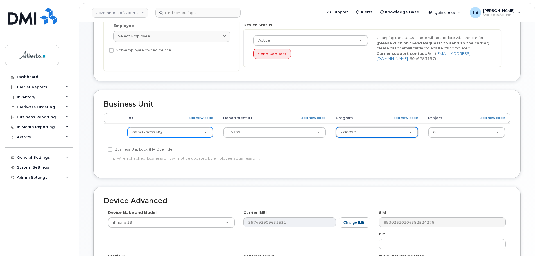
click at [334, 174] on div "Business Unit Accounting Categories Rules BU add new code Department ID add new…" at bounding box center [306, 134] width 427 height 88
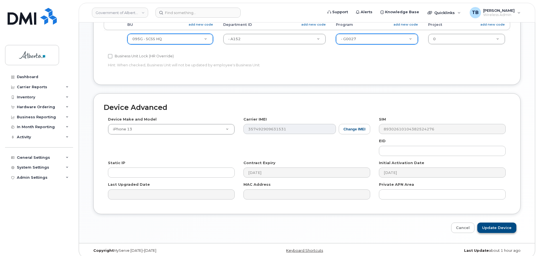
scroll to position [267, 0]
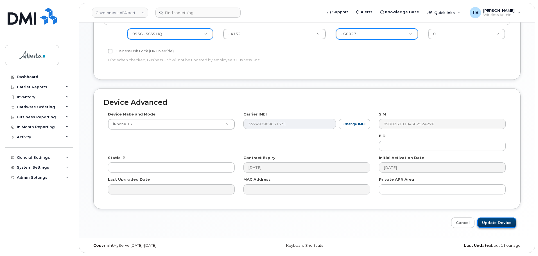
click at [499, 223] on input "Update Device" at bounding box center [496, 223] width 39 height 10
type input "Saving..."
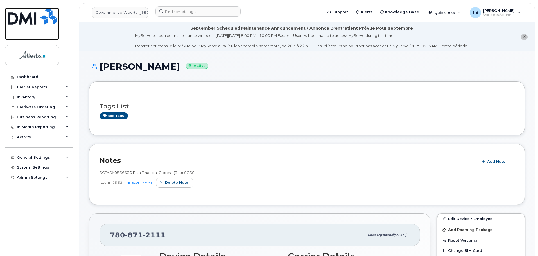
drag, startPoint x: 34, startPoint y: 22, endPoint x: 85, endPoint y: 67, distance: 67.9
click at [34, 22] on img at bounding box center [32, 16] width 49 height 17
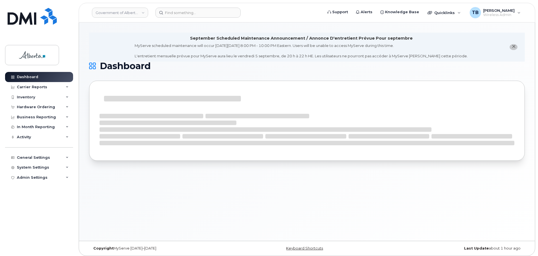
click at [325, 187] on div "September Scheduled Maintenance Announcement / Annonce D'entretient Prévue Pour…" at bounding box center [307, 131] width 456 height 218
click at [20, 19] on img at bounding box center [32, 16] width 49 height 17
click at [32, 13] on img at bounding box center [32, 16] width 49 height 17
